Goal: Use online tool/utility: Utilize a website feature to perform a specific function

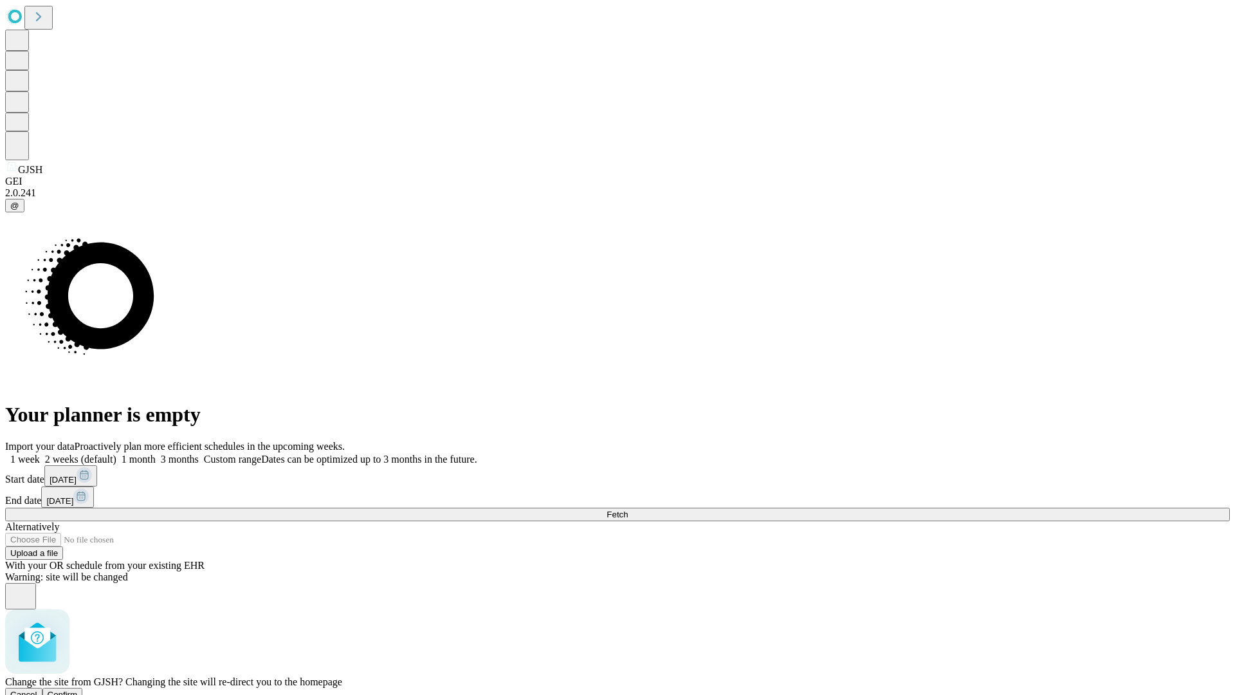
click at [78, 690] on span "Confirm" at bounding box center [63, 695] width 30 height 10
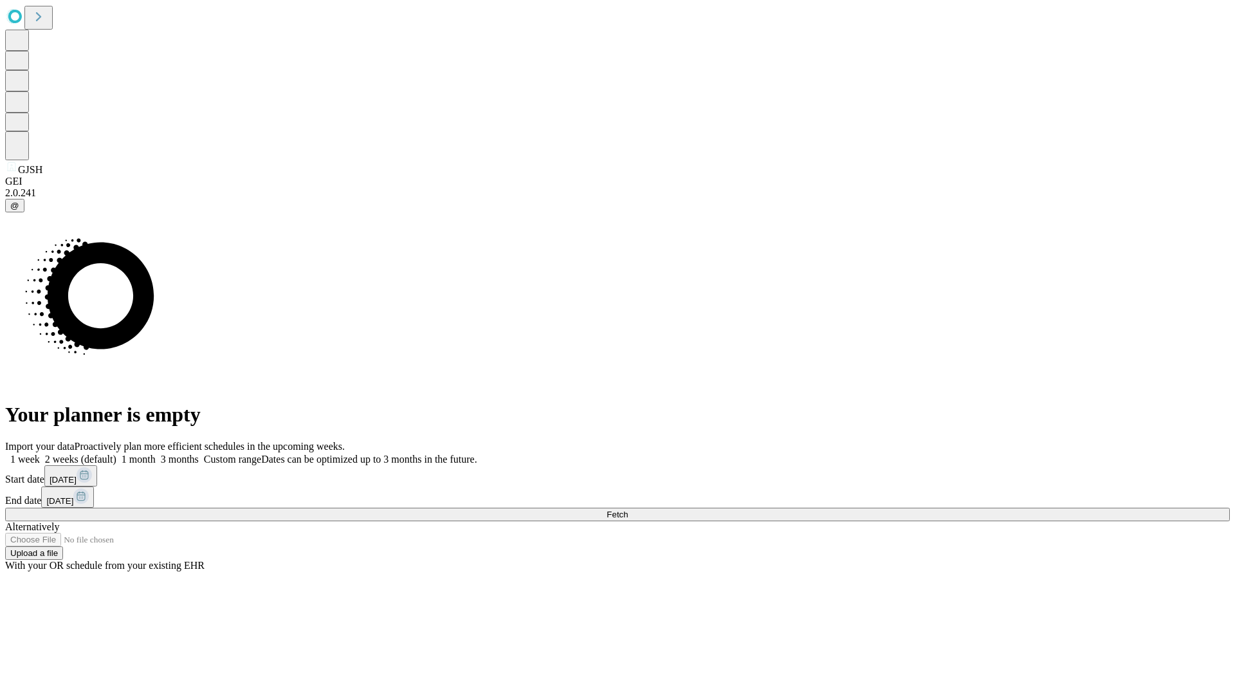
click at [40, 454] on label "1 week" at bounding box center [22, 459] width 35 height 11
click at [628, 510] on span "Fetch" at bounding box center [617, 515] width 21 height 10
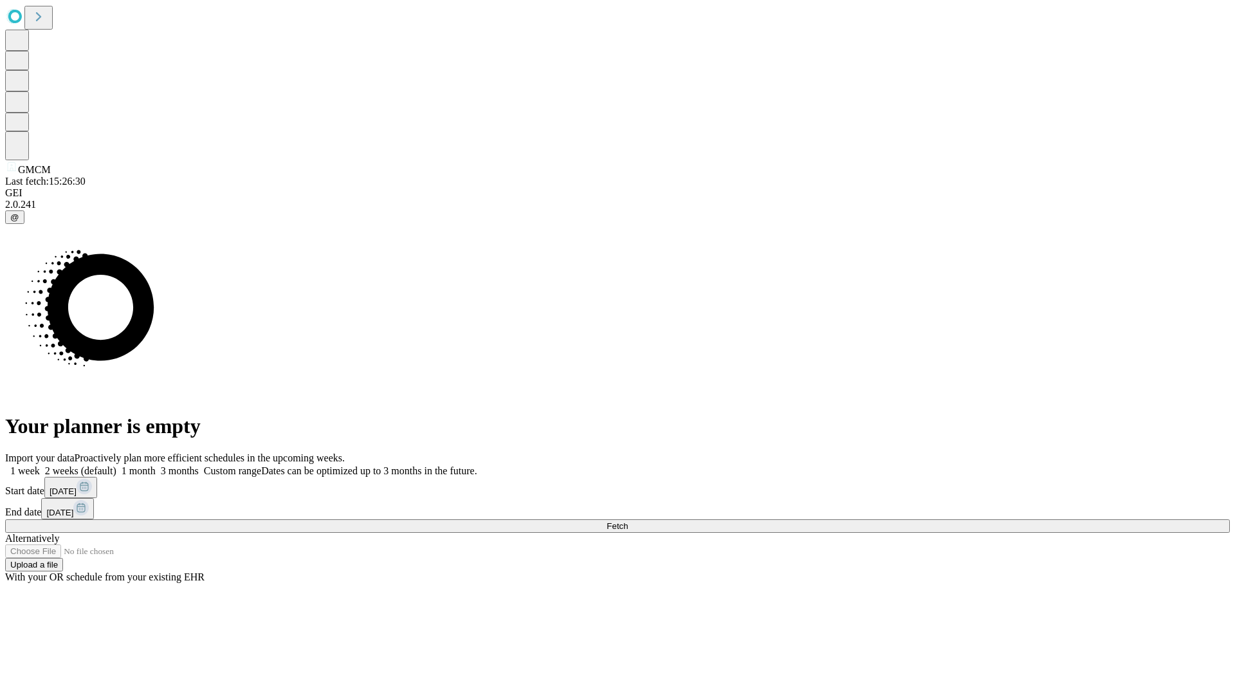
click at [40, 465] on label "1 week" at bounding box center [22, 470] width 35 height 11
click at [628, 521] on span "Fetch" at bounding box center [617, 526] width 21 height 10
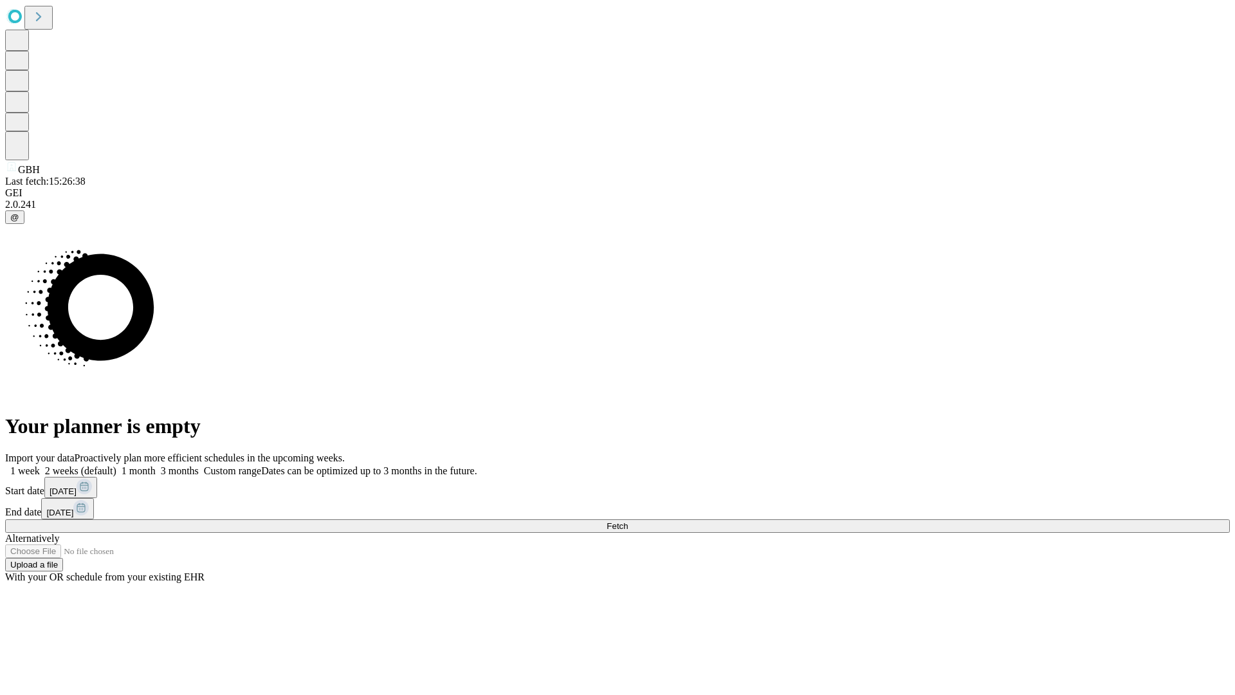
click at [40, 465] on label "1 week" at bounding box center [22, 470] width 35 height 11
click at [628, 521] on span "Fetch" at bounding box center [617, 526] width 21 height 10
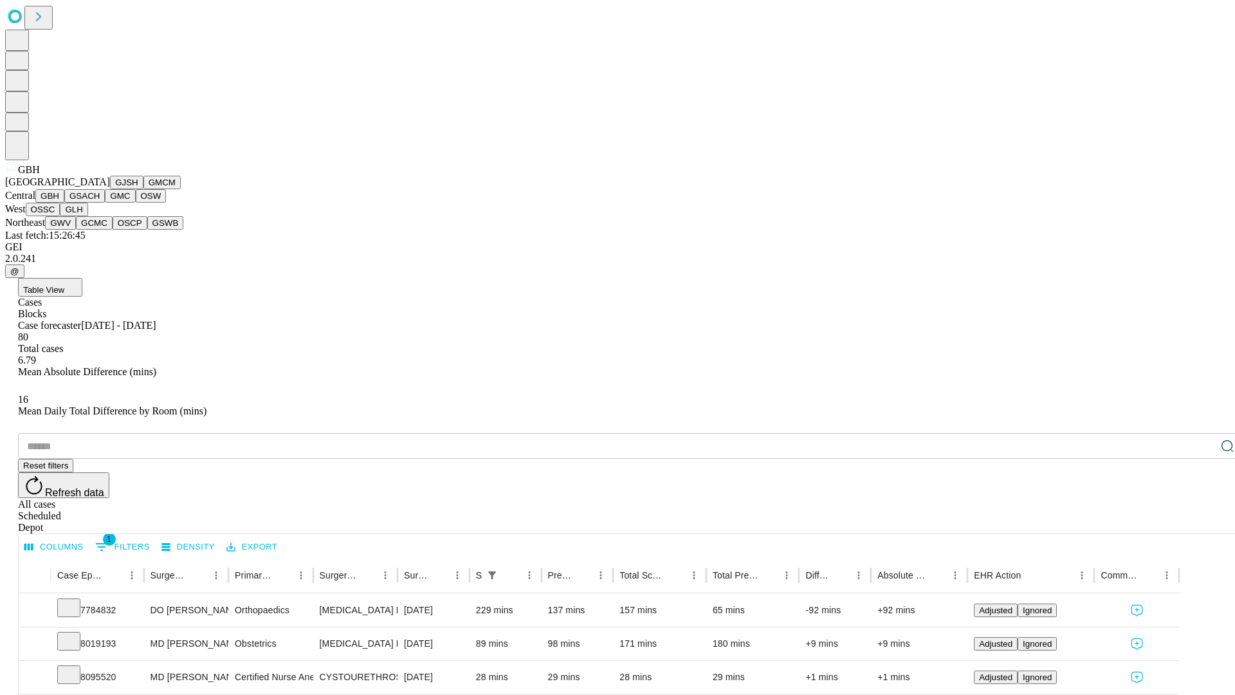
click at [100, 203] on button "GSACH" at bounding box center [84, 196] width 41 height 14
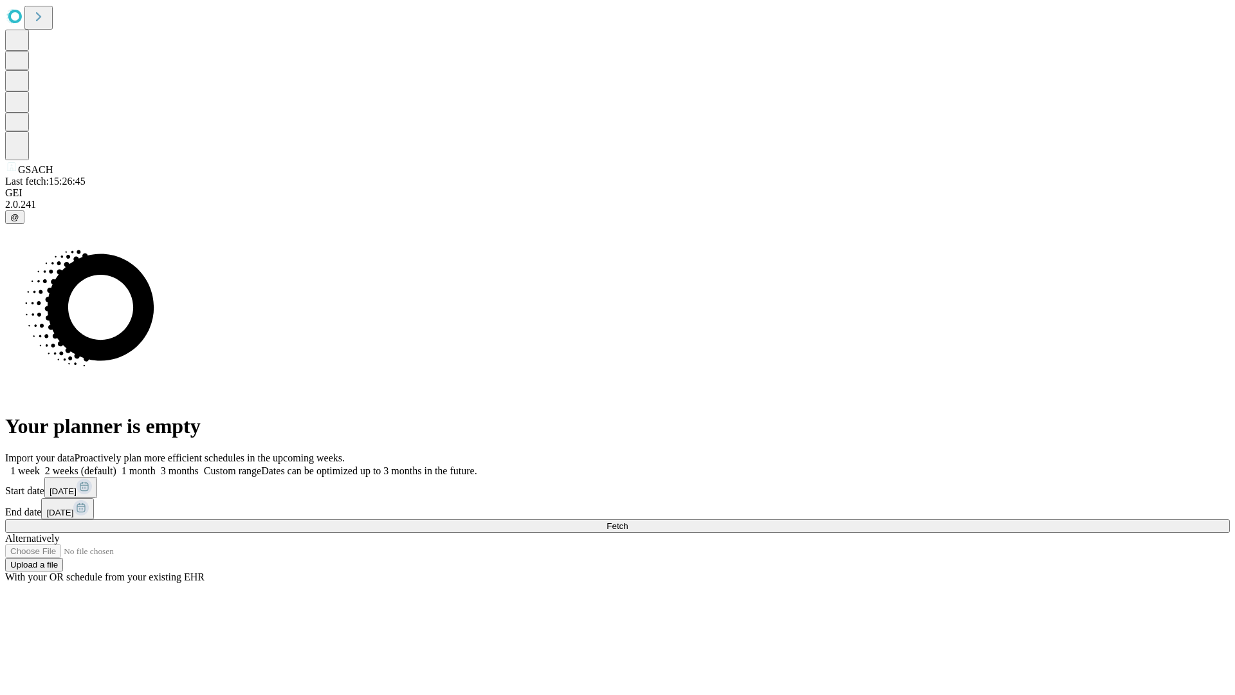
click at [40, 465] on label "1 week" at bounding box center [22, 470] width 35 height 11
click at [628, 521] on span "Fetch" at bounding box center [617, 526] width 21 height 10
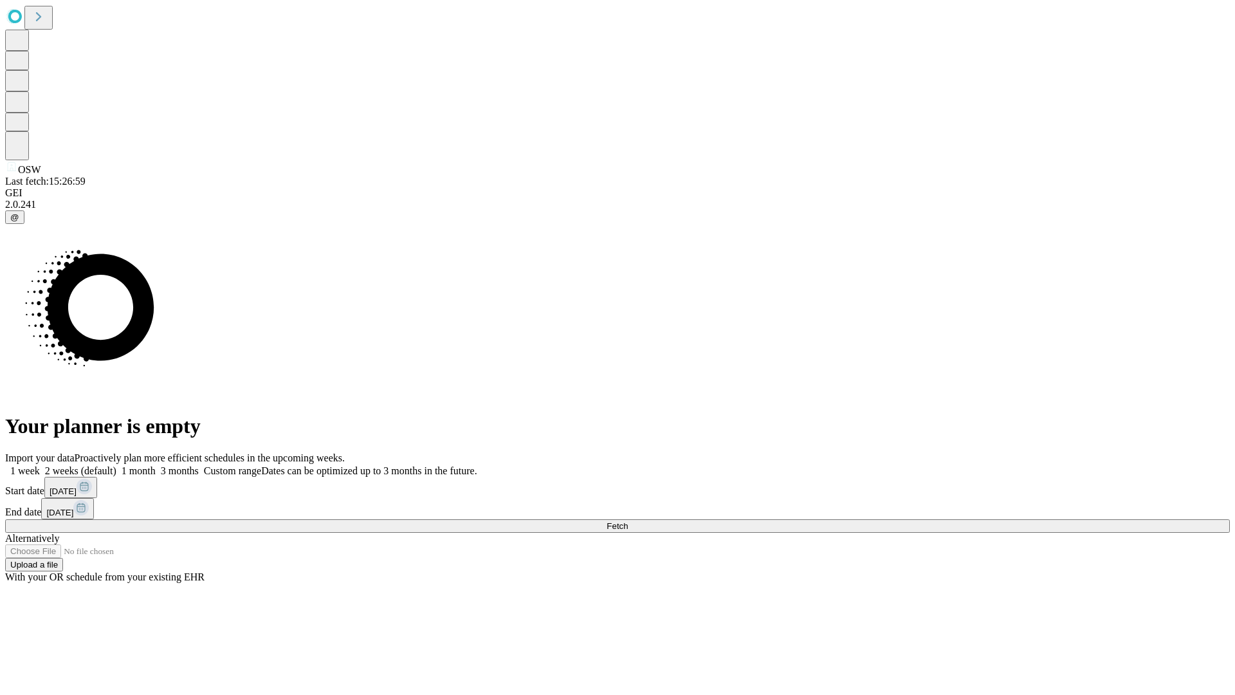
click at [40, 465] on label "1 week" at bounding box center [22, 470] width 35 height 11
click at [628, 521] on span "Fetch" at bounding box center [617, 526] width 21 height 10
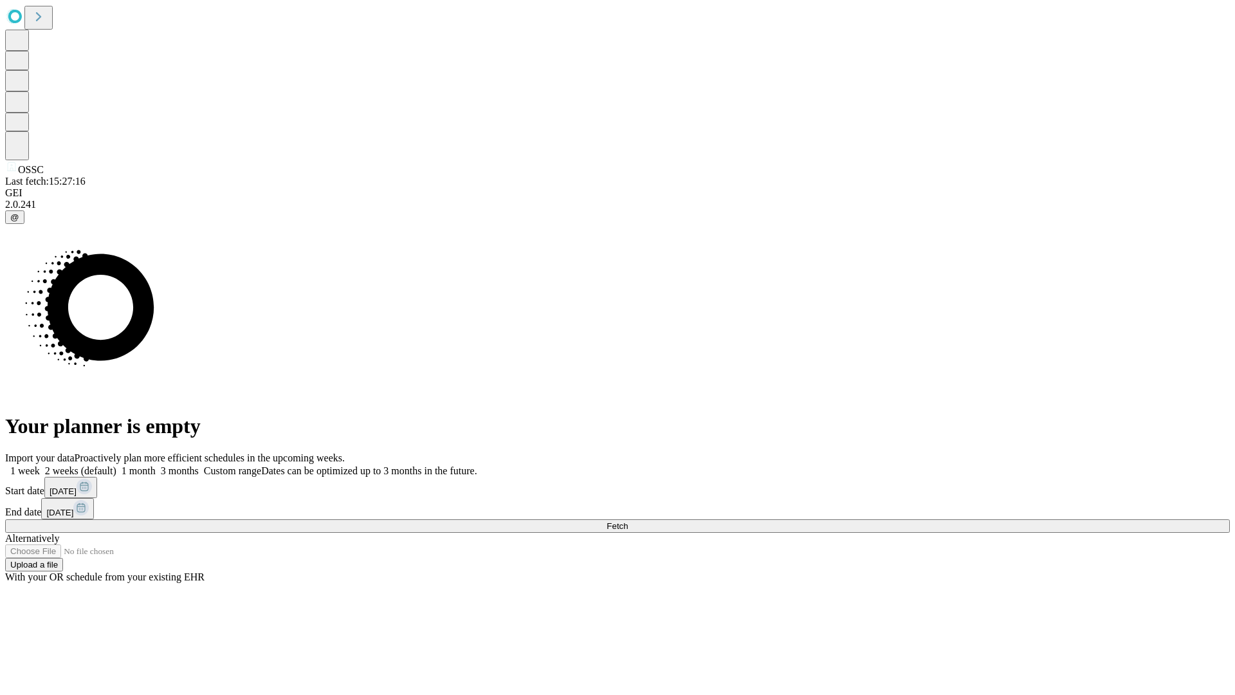
click at [40, 465] on label "1 week" at bounding box center [22, 470] width 35 height 11
click at [628, 521] on span "Fetch" at bounding box center [617, 526] width 21 height 10
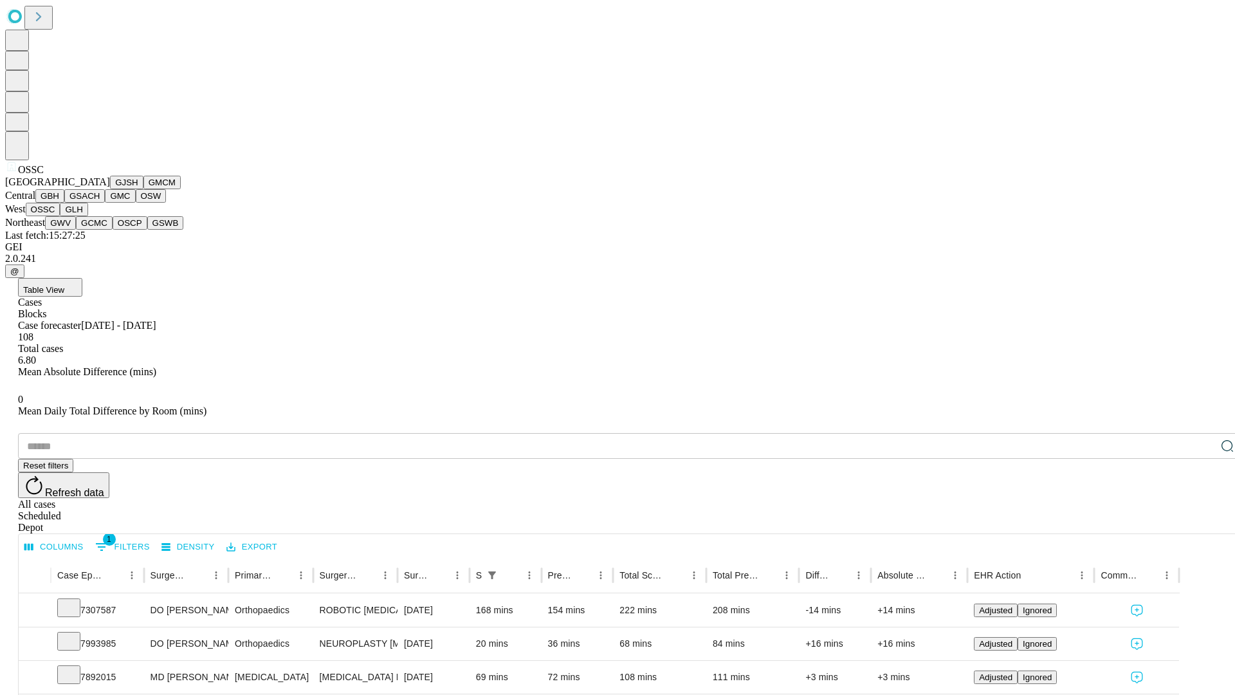
click at [87, 216] on button "GLH" at bounding box center [74, 210] width 28 height 14
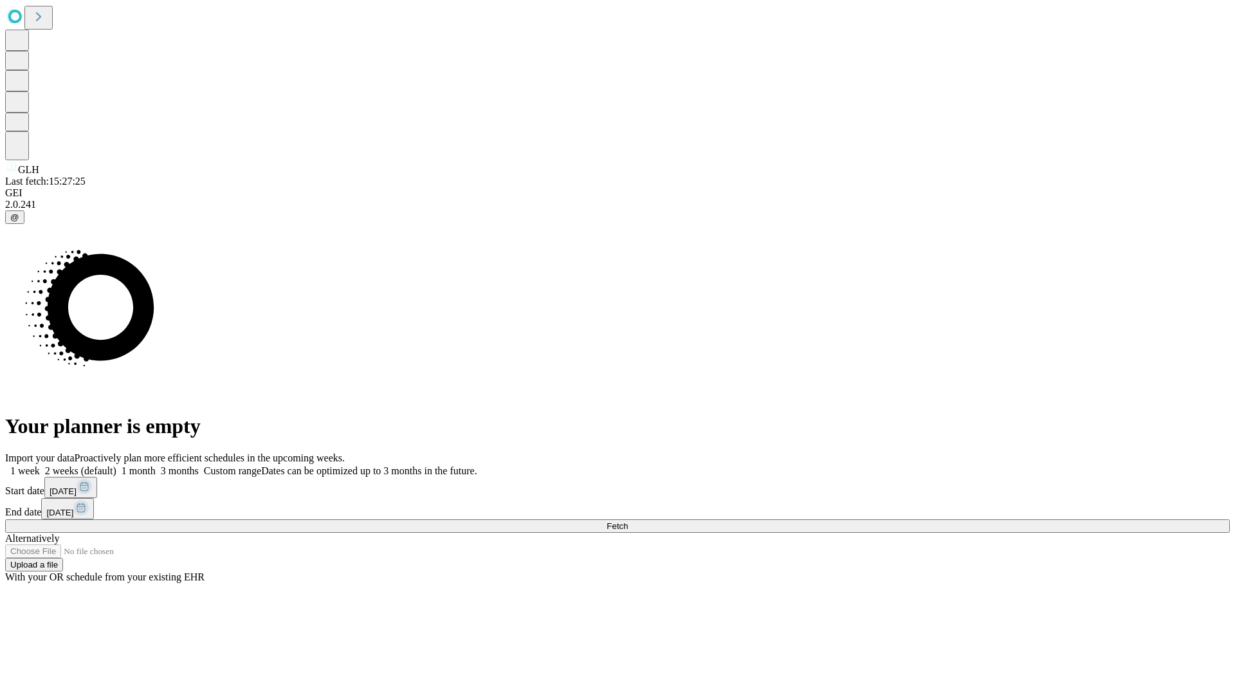
click at [628, 521] on span "Fetch" at bounding box center [617, 526] width 21 height 10
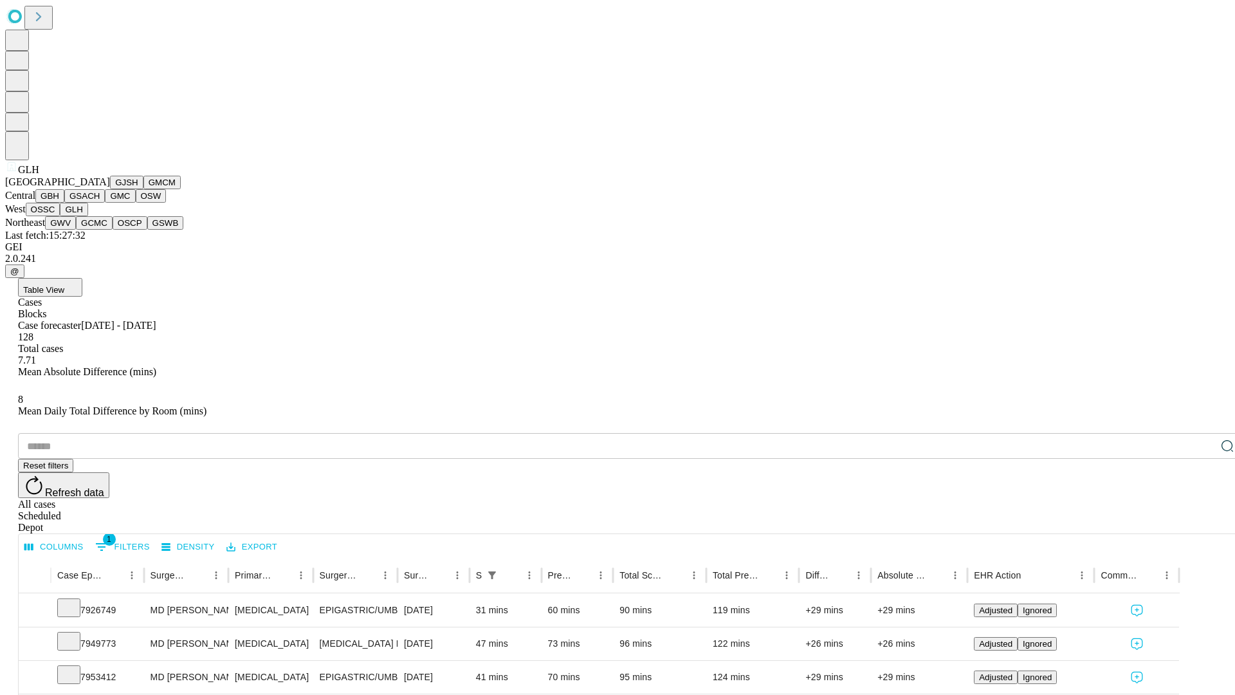
click at [76, 230] on button "GWV" at bounding box center [60, 223] width 31 height 14
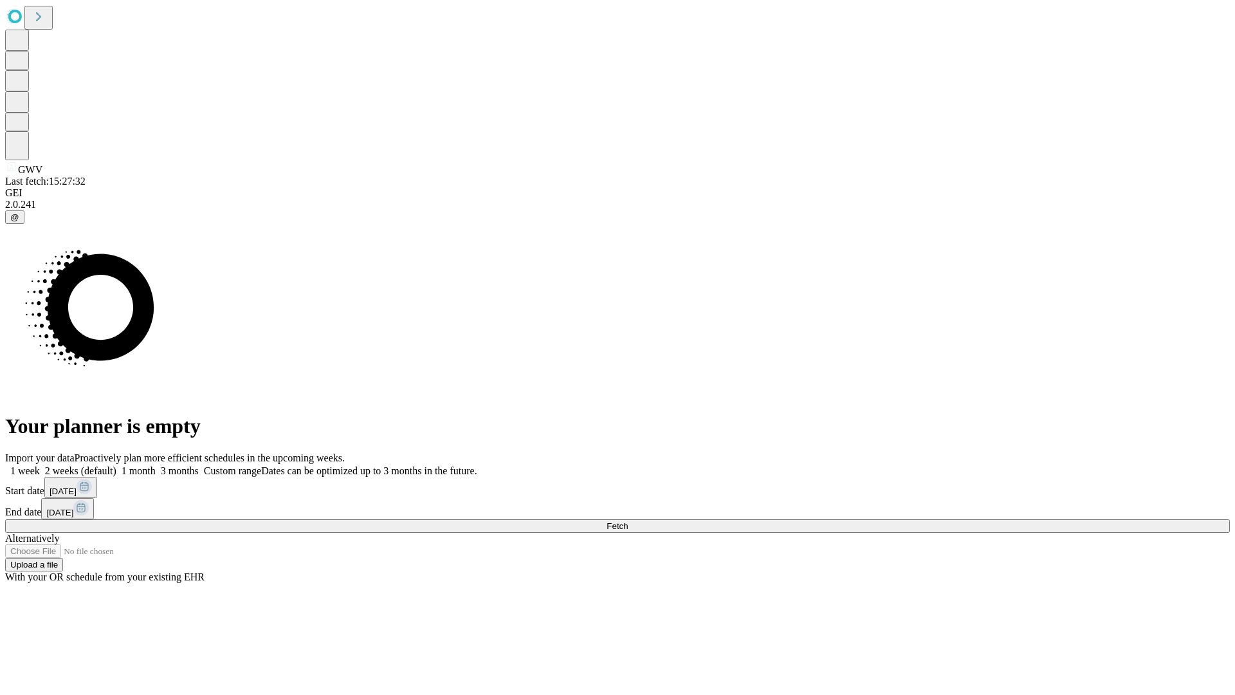
click at [40, 465] on label "1 week" at bounding box center [22, 470] width 35 height 11
click at [628, 521] on span "Fetch" at bounding box center [617, 526] width 21 height 10
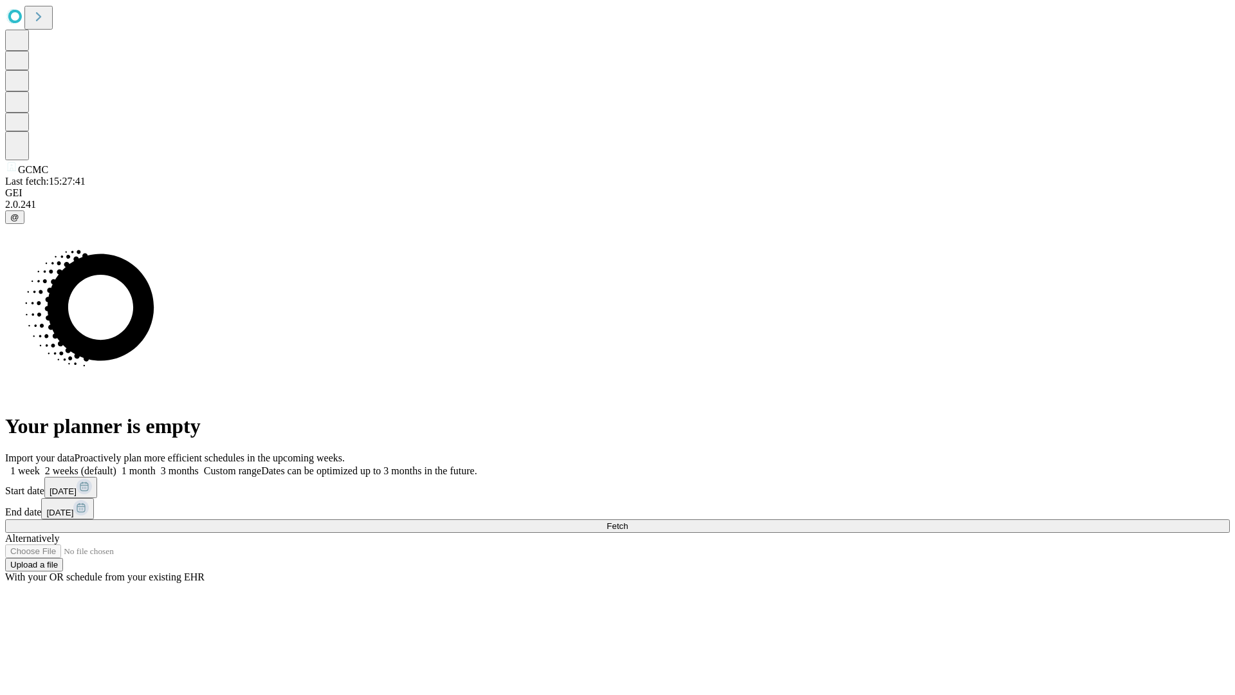
click at [40, 465] on label "1 week" at bounding box center [22, 470] width 35 height 11
click at [628, 521] on span "Fetch" at bounding box center [617, 526] width 21 height 10
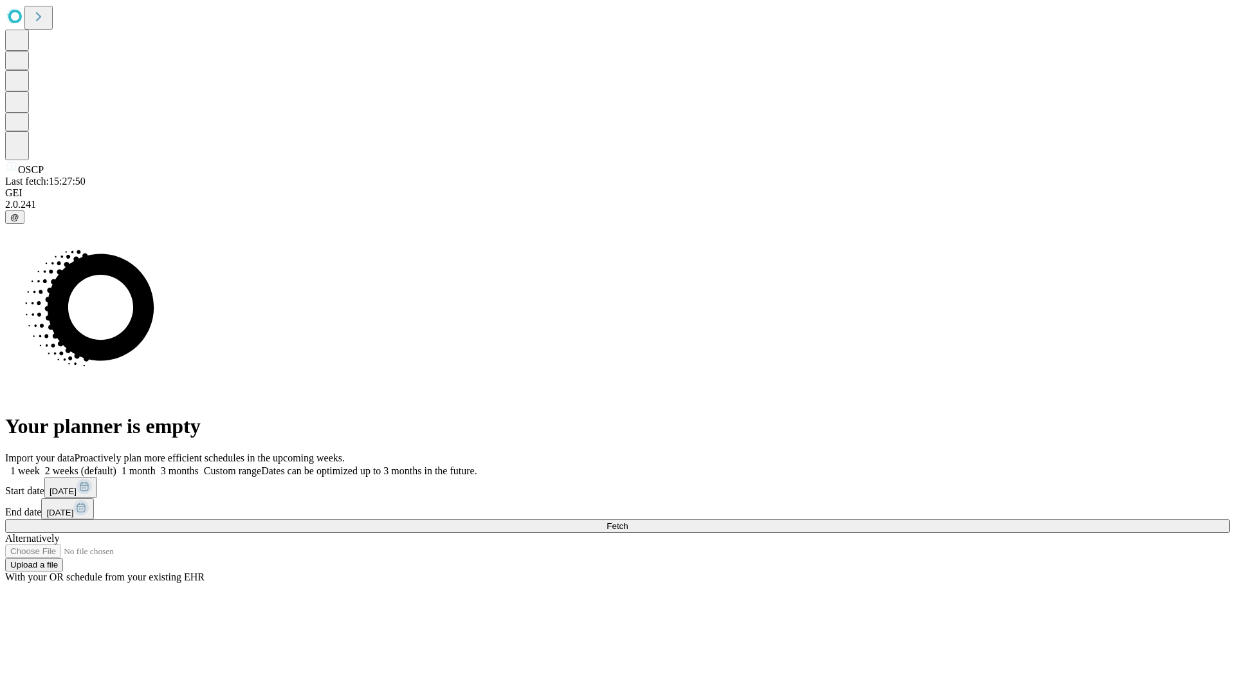
click at [628, 521] on span "Fetch" at bounding box center [617, 526] width 21 height 10
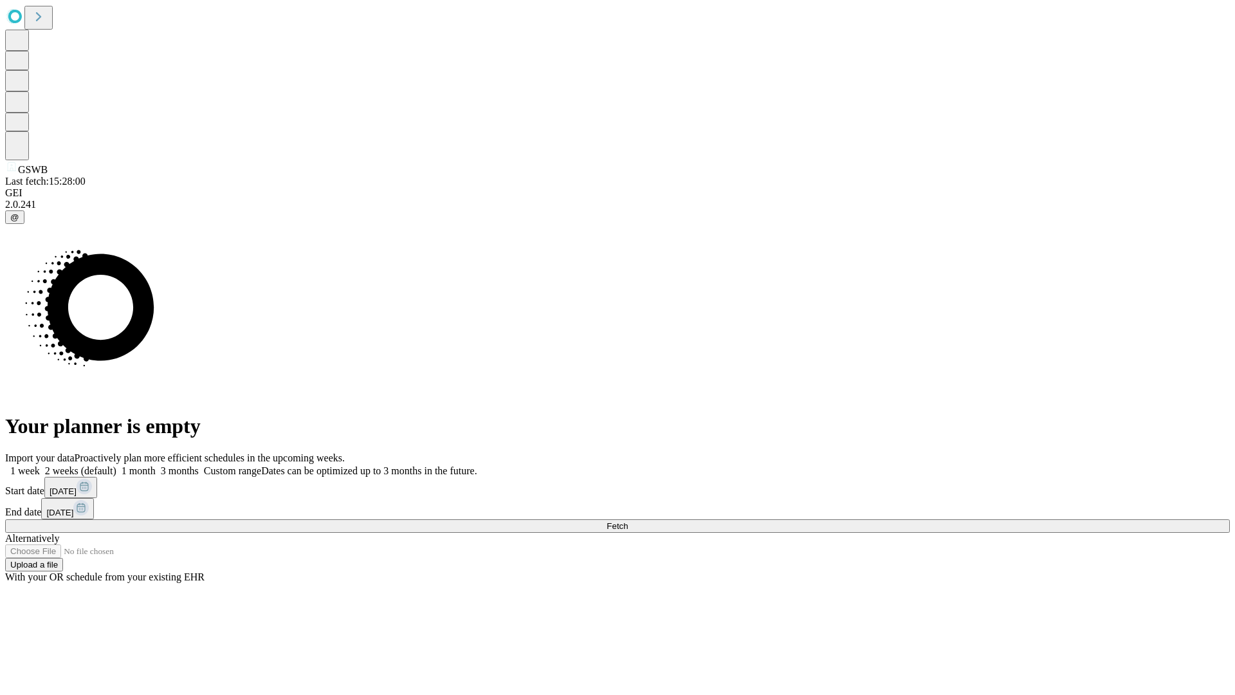
click at [40, 465] on label "1 week" at bounding box center [22, 470] width 35 height 11
click at [628, 521] on span "Fetch" at bounding box center [617, 526] width 21 height 10
